Goal: Obtain resource: Download file/media

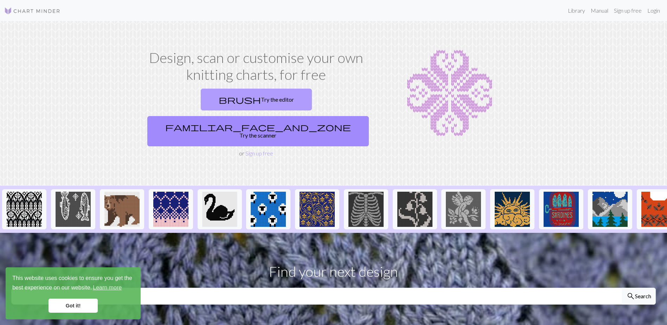
click at [219, 99] on link "brush Try the editor" at bounding box center [256, 100] width 111 height 22
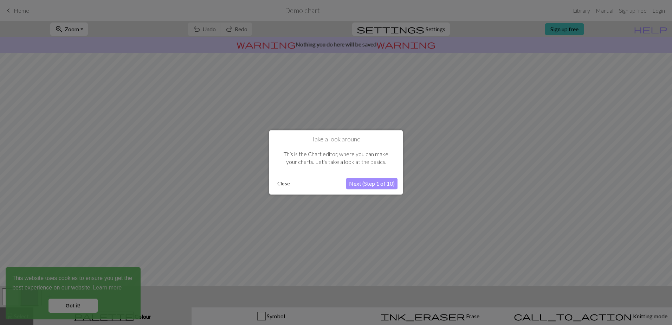
click at [392, 184] on button "Next (Step 1 of 10)" at bounding box center [371, 183] width 51 height 11
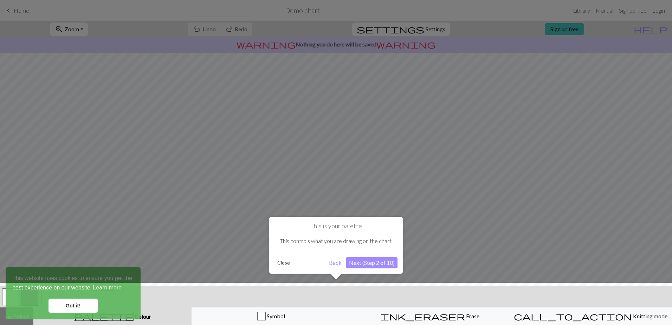
click at [379, 265] on button "Next (Step 2 of 10)" at bounding box center [371, 262] width 51 height 11
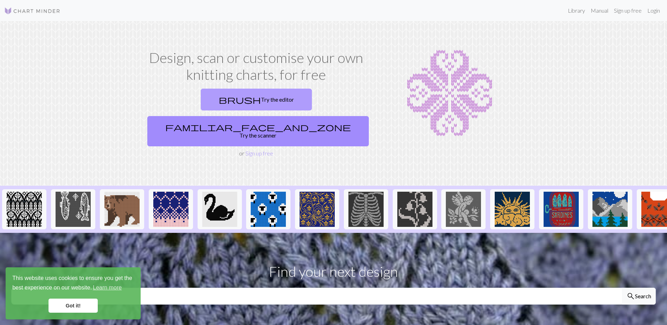
click at [218, 102] on link "brush Try the editor" at bounding box center [256, 100] width 111 height 22
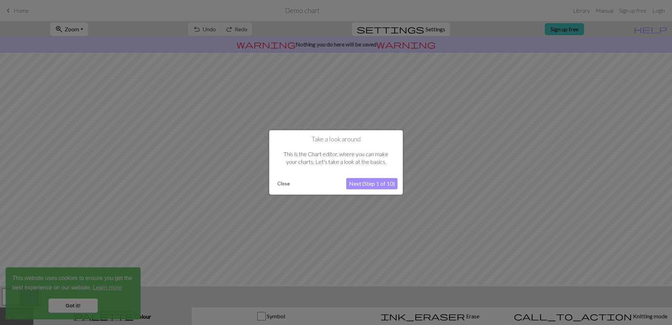
click at [283, 185] on button "Close" at bounding box center [284, 184] width 18 height 11
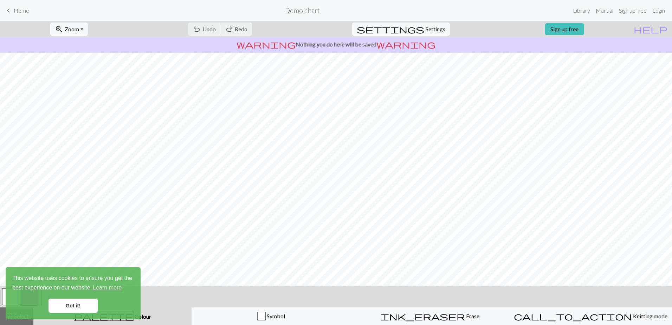
click at [79, 306] on link "Got it!" at bounding box center [73, 306] width 49 height 14
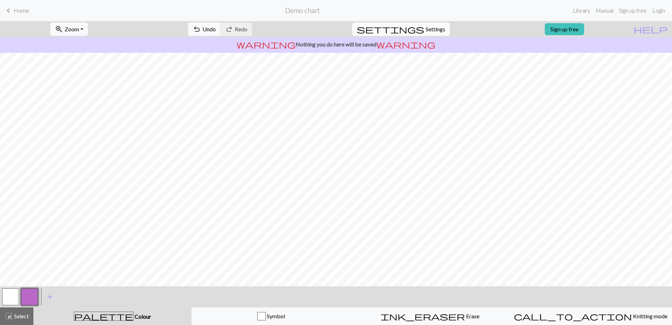
click at [427, 31] on span "Settings" at bounding box center [436, 29] width 20 height 8
select select "aran"
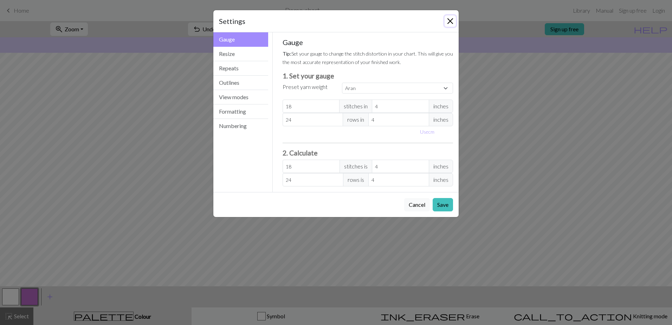
click at [449, 21] on button "Close" at bounding box center [450, 20] width 11 height 11
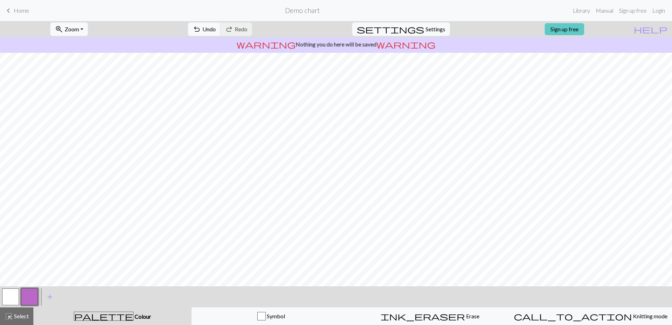
click at [579, 31] on link "Sign up free" at bounding box center [564, 29] width 39 height 12
click at [216, 30] on span "Undo" at bounding box center [209, 29] width 13 height 7
click at [426, 31] on span "Settings" at bounding box center [436, 29] width 20 height 8
select select "aran"
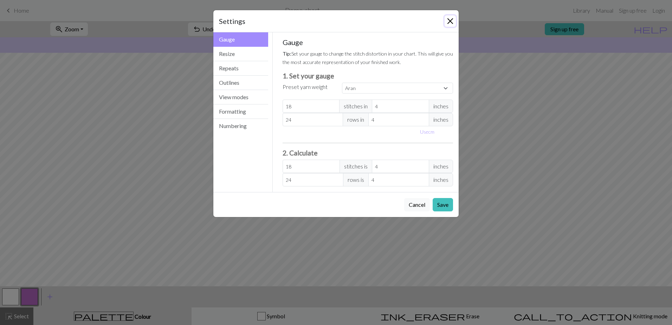
click at [450, 23] on button "Close" at bounding box center [450, 20] width 11 height 11
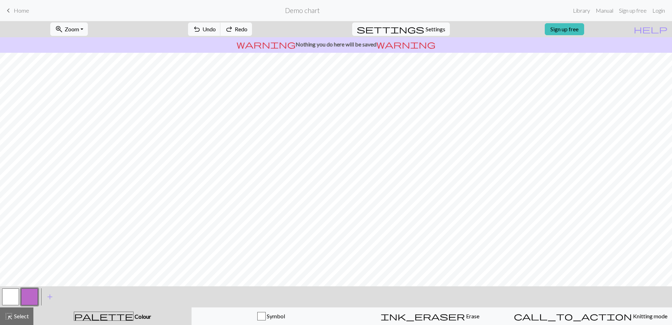
click at [248, 30] on span "Redo" at bounding box center [241, 29] width 13 height 7
click at [257, 30] on div "undo Undo Undo redo Redo Redo" at bounding box center [220, 29] width 75 height 16
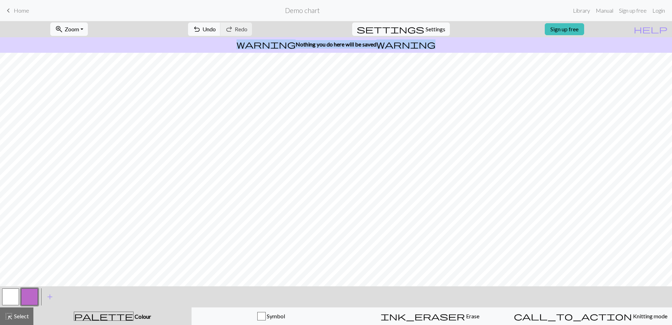
click at [257, 30] on div "undo Undo Undo redo Redo Redo" at bounding box center [220, 29] width 75 height 16
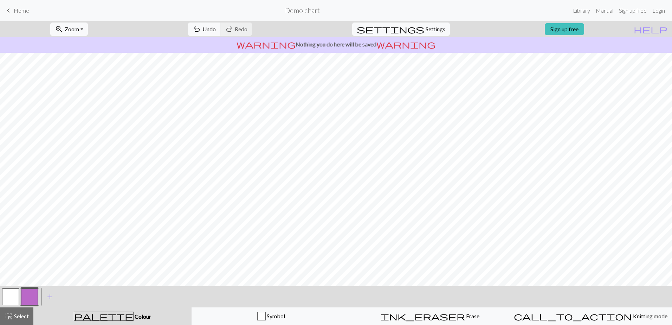
drag, startPoint x: 273, startPoint y: 30, endPoint x: 265, endPoint y: 30, distance: 7.7
click at [257, 30] on div "undo Undo Undo redo Redo Redo" at bounding box center [220, 29] width 75 height 16
click at [221, 30] on button "undo Undo Undo" at bounding box center [204, 29] width 33 height 13
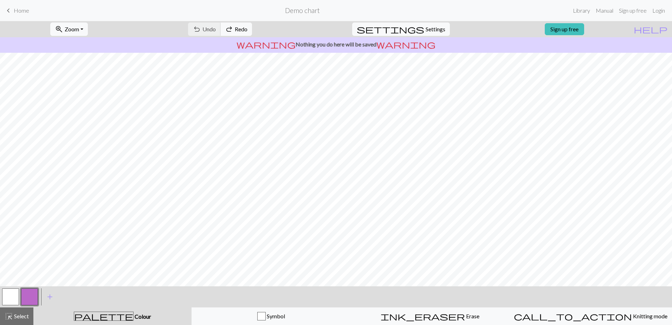
click at [248, 30] on div "undo Undo Undo redo Redo Redo" at bounding box center [220, 29] width 75 height 16
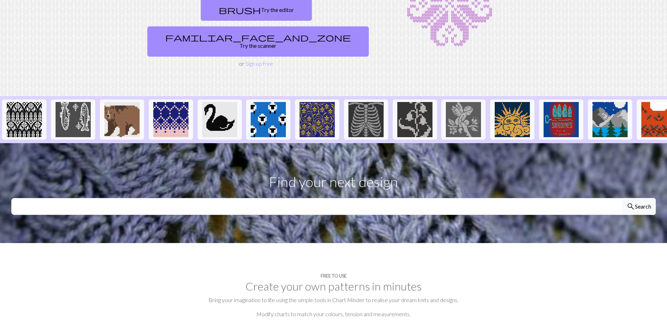
scroll to position [35, 0]
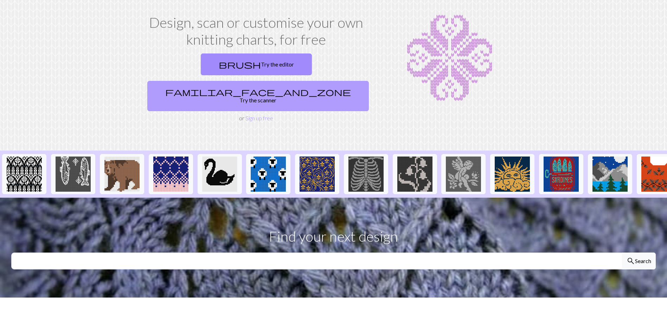
click at [328, 81] on link "familiar_face_and_zone Try the scanner" at bounding box center [258, 96] width 222 height 30
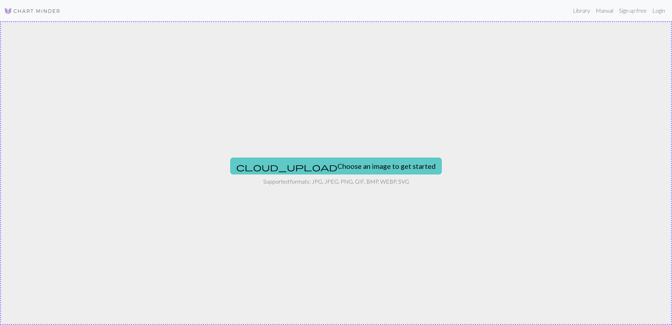
click at [372, 168] on button "cloud_upload Choose an image to get started" at bounding box center [336, 166] width 212 height 17
click at [376, 168] on button "cloud_upload Choose an image to get started" at bounding box center [336, 166] width 212 height 17
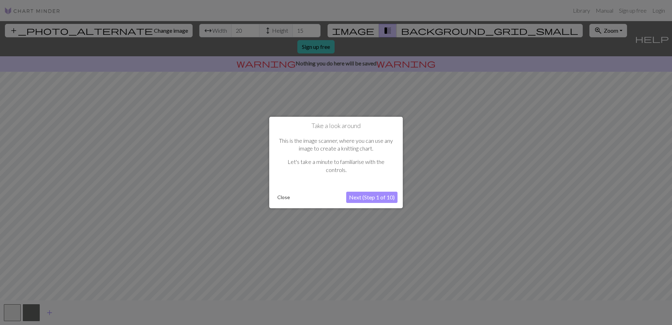
click at [368, 198] on button "Next (Step 1 of 10)" at bounding box center [371, 197] width 51 height 11
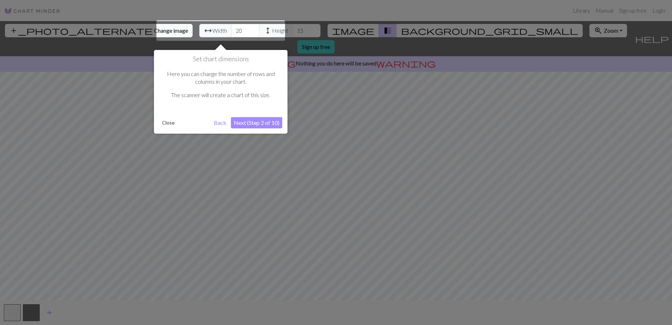
click at [260, 122] on button "Next (Step 2 of 10)" at bounding box center [256, 122] width 51 height 11
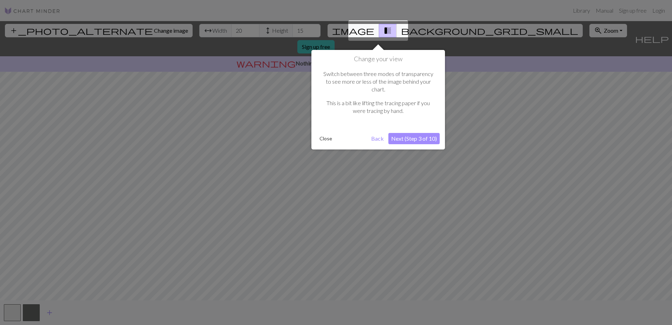
click at [418, 133] on button "Next (Step 3 of 10)" at bounding box center [414, 138] width 51 height 11
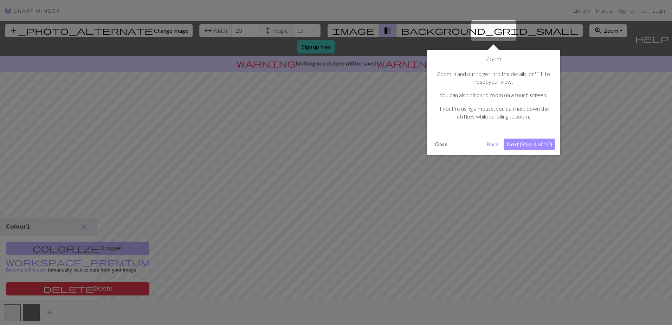
click at [513, 142] on button "Next (Step 4 of 10)" at bounding box center [529, 144] width 51 height 11
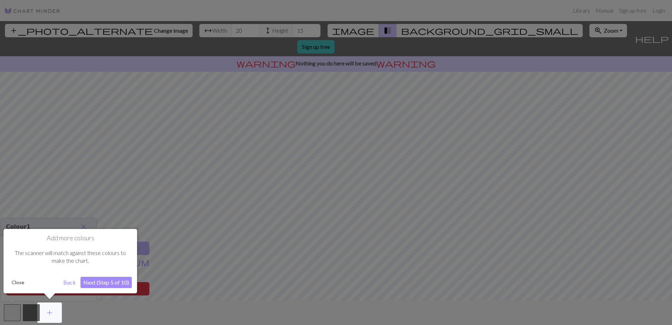
click at [111, 280] on button "Next (Step 5 of 10)" at bounding box center [106, 282] width 51 height 11
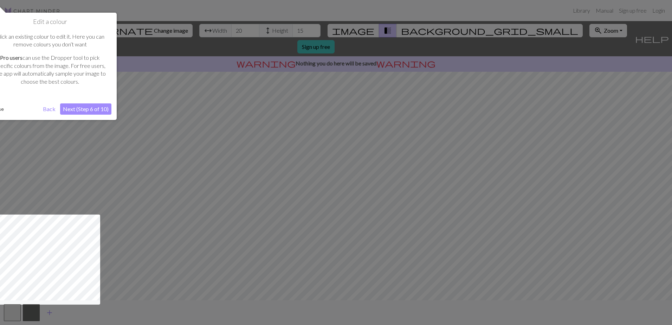
click at [136, 255] on div at bounding box center [336, 162] width 672 height 325
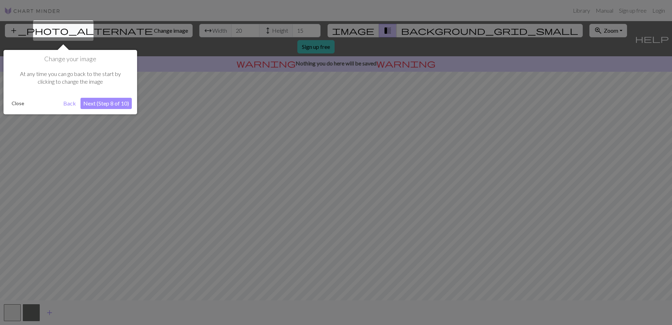
drag, startPoint x: 190, startPoint y: 287, endPoint x: 182, endPoint y: 289, distance: 7.5
click at [182, 289] on div at bounding box center [336, 162] width 672 height 325
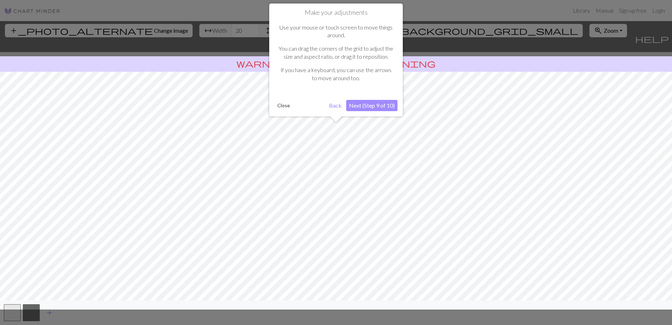
click at [379, 104] on button "Next (Step 9 of 10)" at bounding box center [371, 105] width 51 height 11
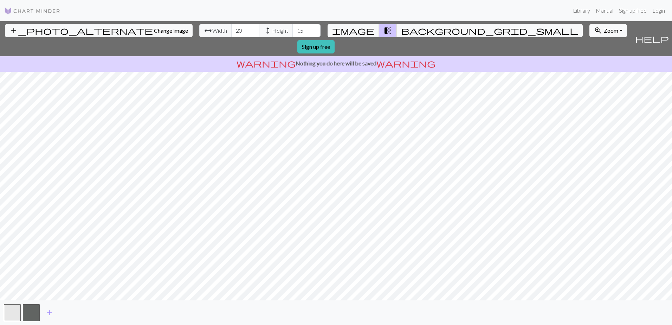
click at [143, 55] on div "add_photo_alternate Change image arrow_range Width 20 height Height 15 image tr…" at bounding box center [336, 173] width 672 height 304
click at [335, 40] on link "Sign up free" at bounding box center [315, 46] width 37 height 13
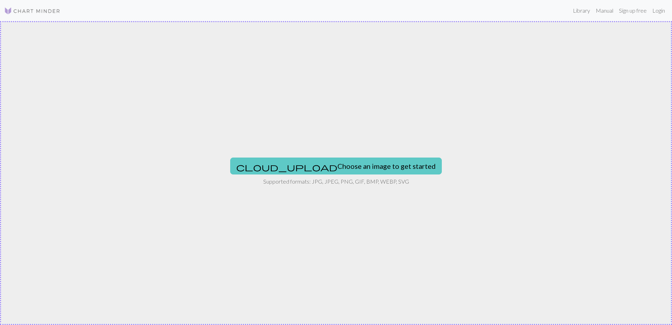
click at [326, 166] on button "cloud_upload Choose an image to get started" at bounding box center [336, 166] width 212 height 17
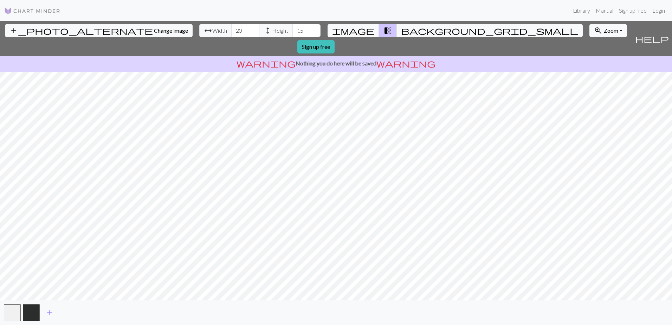
click at [491, 302] on div "add_photo_alternate Change image arrow_range Width 20 height Height 15 image tr…" at bounding box center [336, 173] width 672 height 304
click at [231, 32] on input "20" at bounding box center [245, 30] width 28 height 13
type input "30"
click at [293, 31] on input "15" at bounding box center [307, 30] width 28 height 13
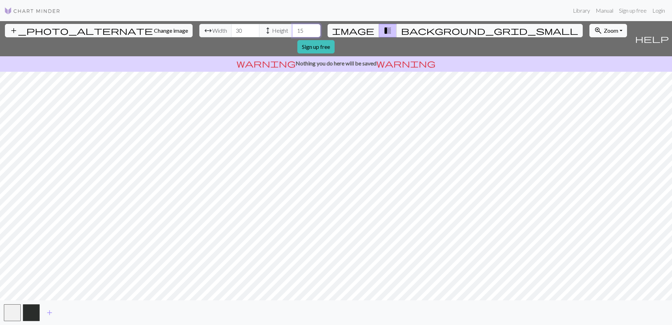
click at [293, 31] on input "15" at bounding box center [307, 30] width 28 height 13
click at [401, 32] on span "background_grid_small" at bounding box center [489, 31] width 177 height 10
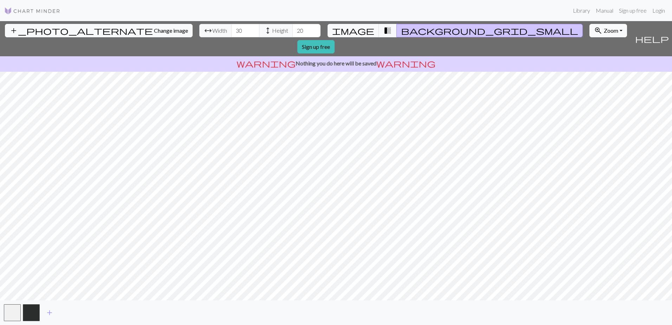
click at [401, 32] on span "background_grid_small" at bounding box center [489, 31] width 177 height 10
click at [384, 34] on span "transition_fade" at bounding box center [388, 31] width 8 height 10
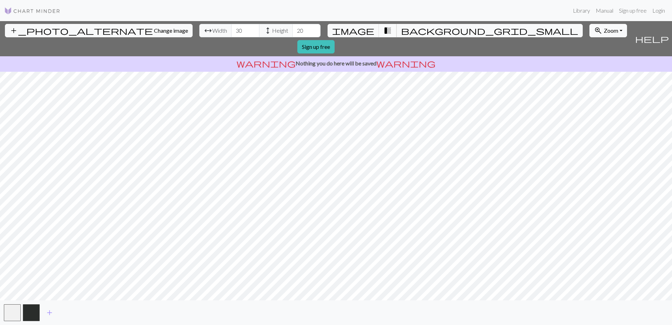
click at [384, 34] on span "transition_fade" at bounding box center [388, 31] width 8 height 10
click at [363, 32] on span "image" at bounding box center [353, 31] width 42 height 10
click at [293, 33] on input "20" at bounding box center [307, 30] width 28 height 13
click at [293, 31] on input "30" at bounding box center [307, 30] width 28 height 13
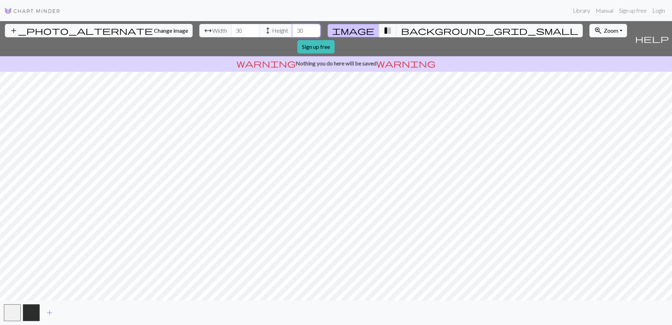
click at [293, 31] on input "30" at bounding box center [307, 30] width 28 height 13
drag, startPoint x: 266, startPoint y: 31, endPoint x: 252, endPoint y: 32, distance: 13.8
click at [252, 32] on div "arrow_range Width 30 height Height 30" at bounding box center [259, 30] width 121 height 13
type input "25"
click at [581, 9] on link "Library" at bounding box center [581, 11] width 23 height 14
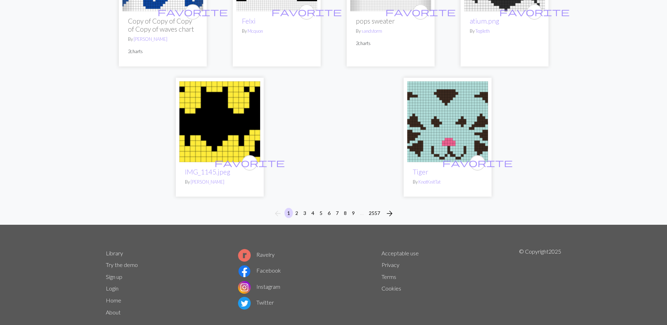
scroll to position [1792, 0]
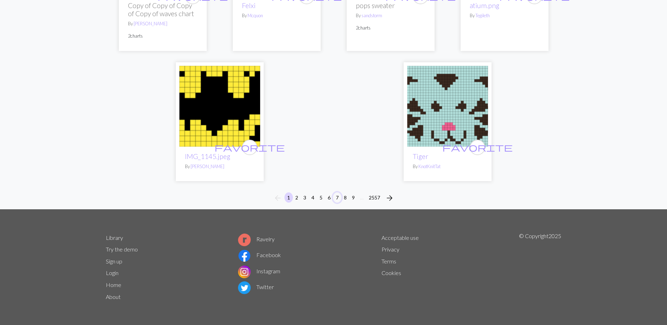
click at [333, 198] on button "7" at bounding box center [337, 197] width 8 height 10
click at [337, 197] on button "7" at bounding box center [337, 197] width 8 height 10
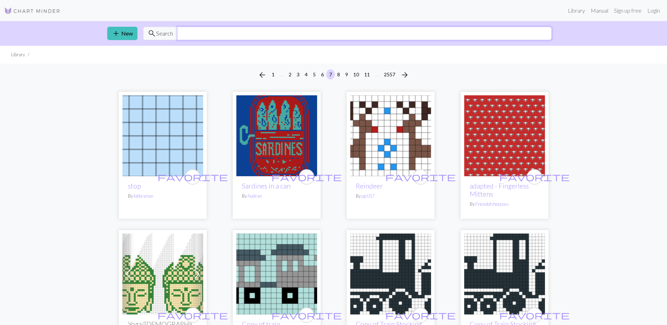
click at [182, 33] on input "text" at bounding box center [364, 33] width 374 height 13
type input "s"
type input "gun"
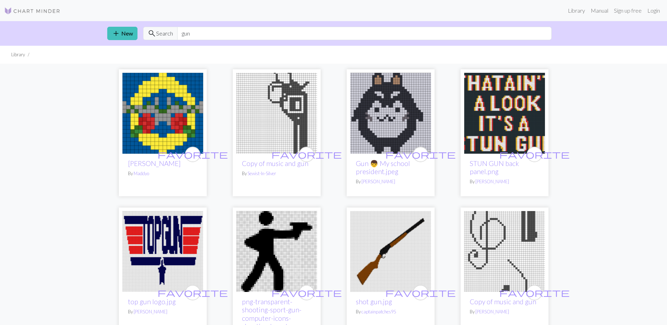
click at [292, 123] on img at bounding box center [276, 113] width 81 height 81
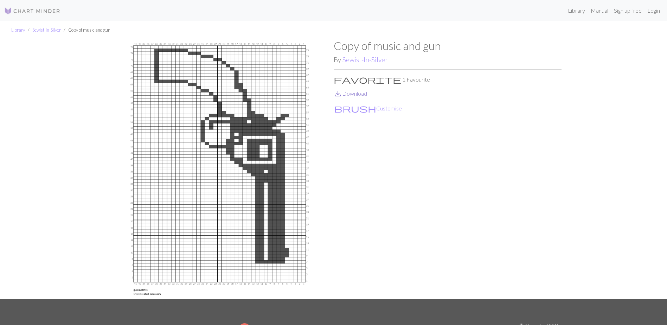
click at [363, 94] on link "save_alt Download" at bounding box center [350, 93] width 33 height 7
